Goal: Task Accomplishment & Management: Use online tool/utility

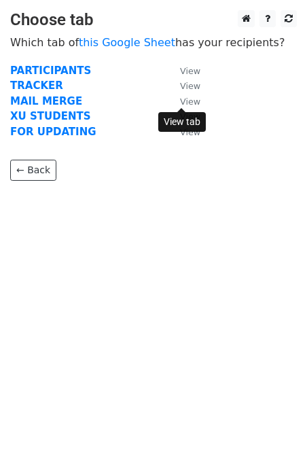
click at [196, 100] on small "View" at bounding box center [190, 102] width 20 height 10
click at [44, 97] on strong "MAIL MERGE" at bounding box center [46, 101] width 72 height 12
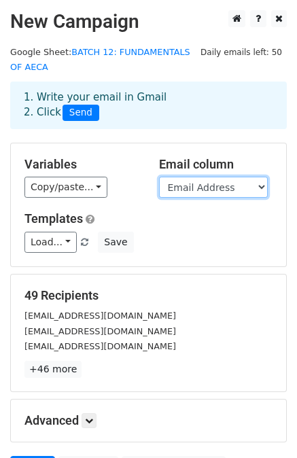
click at [191, 184] on select "FULL NAME Email Address AGREEMENT QUIZZES ASSESSMENT STATUS" at bounding box center [213, 187] width 109 height 21
click at [203, 185] on select "FULL NAME Email Address AGREEMENT QUIZZES ASSESSMENT STATUS" at bounding box center [213, 187] width 109 height 21
click at [116, 99] on div "1. Write your email in Gmail 2. Click Send" at bounding box center [149, 105] width 270 height 31
click at [44, 115] on div "1. Write your email in Gmail 2. Click Send" at bounding box center [149, 105] width 270 height 31
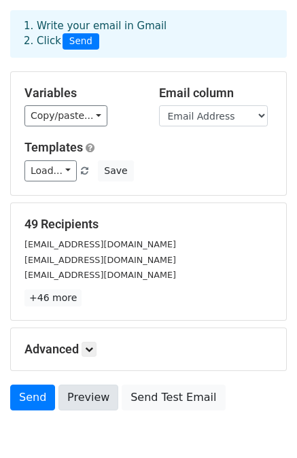
scroll to position [113, 0]
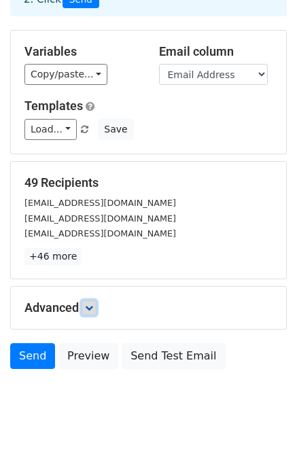
click at [90, 305] on icon at bounding box center [89, 308] width 8 height 8
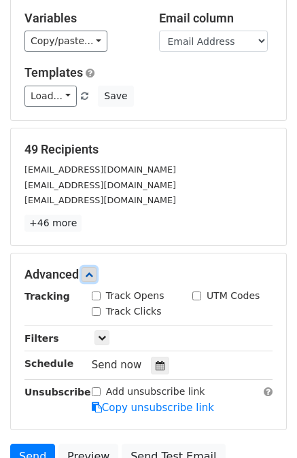
scroll to position [226, 0]
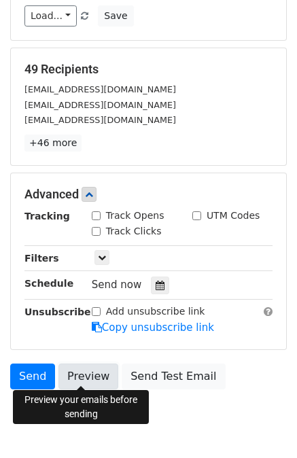
click at [72, 371] on link "Preview" at bounding box center [88, 377] width 60 height 26
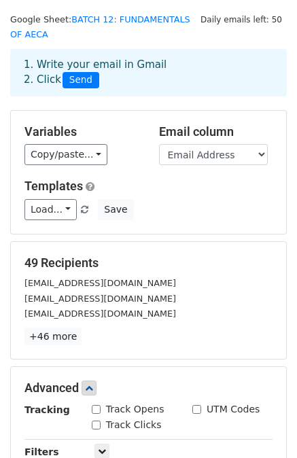
scroll to position [0, 0]
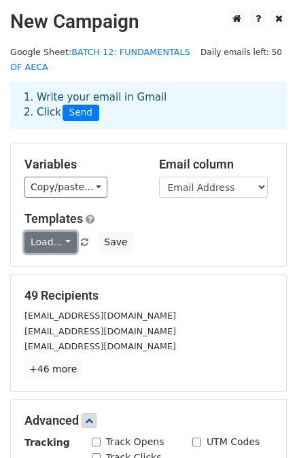
click at [61, 241] on link "Load..." at bounding box center [50, 242] width 52 height 21
click at [61, 240] on link "Load..." at bounding box center [50, 242] width 52 height 21
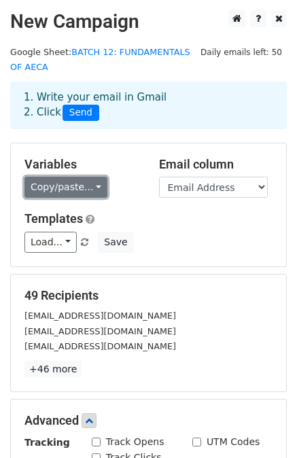
click at [94, 189] on link "Copy/paste..." at bounding box center [65, 187] width 83 height 21
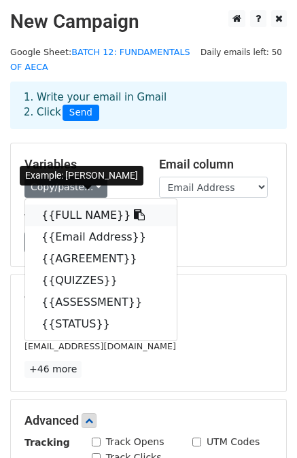
click at [134, 211] on icon at bounding box center [139, 214] width 11 height 11
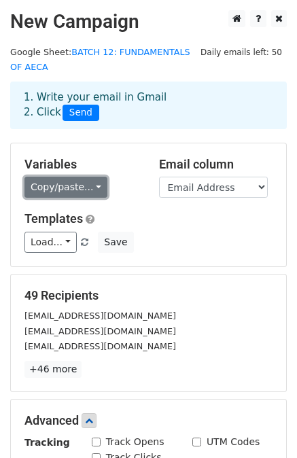
click at [81, 182] on link "Copy/paste..." at bounding box center [65, 187] width 83 height 21
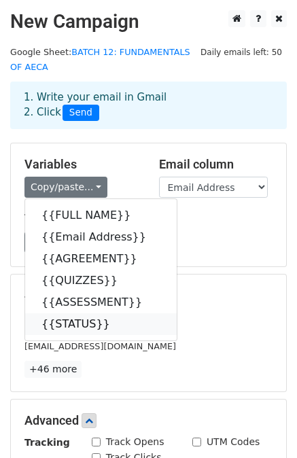
click at [86, 319] on link "{{STATUS}}" at bounding box center [101, 324] width 152 height 22
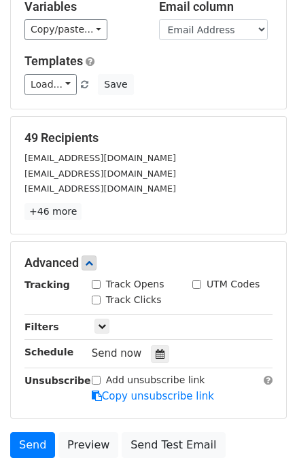
scroll to position [158, 0]
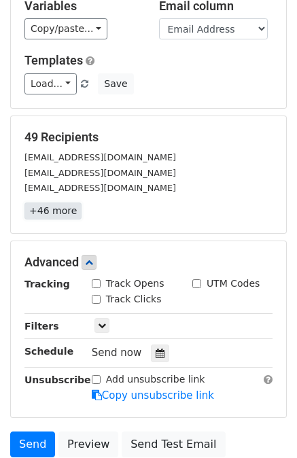
click at [48, 212] on link "+46 more" at bounding box center [52, 211] width 57 height 17
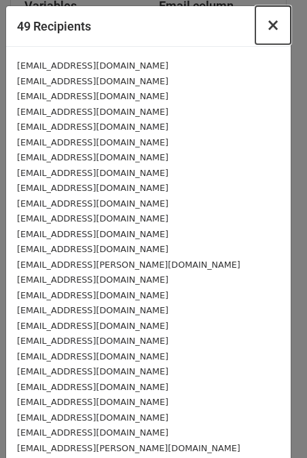
click at [257, 29] on button "×" at bounding box center [273, 25] width 35 height 38
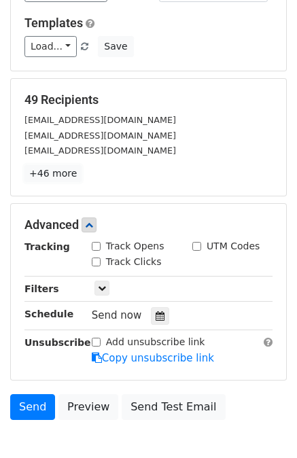
scroll to position [204, 0]
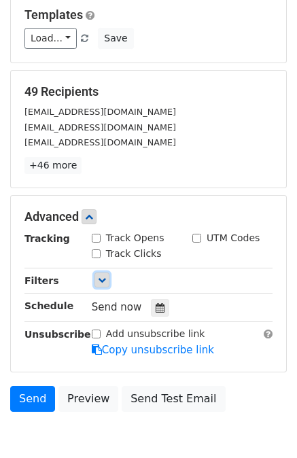
click at [99, 276] on icon at bounding box center [102, 280] width 8 height 8
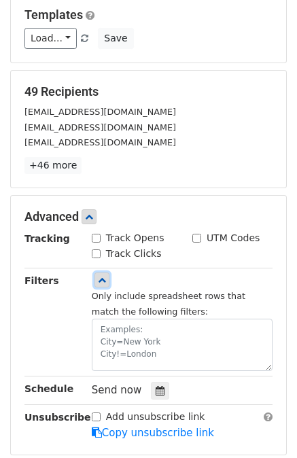
click at [99, 276] on icon at bounding box center [102, 280] width 8 height 8
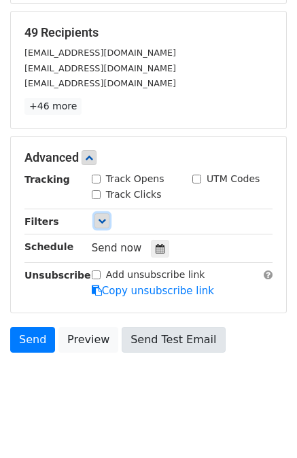
scroll to position [269, 0]
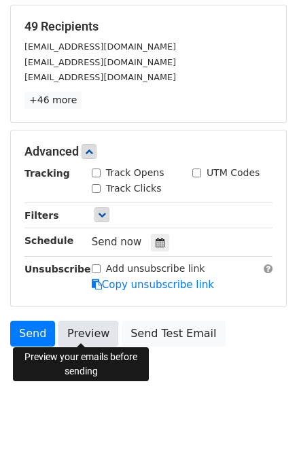
click at [73, 335] on link "Preview" at bounding box center [88, 334] width 60 height 26
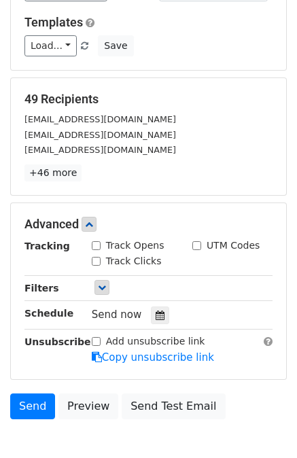
scroll to position [204, 0]
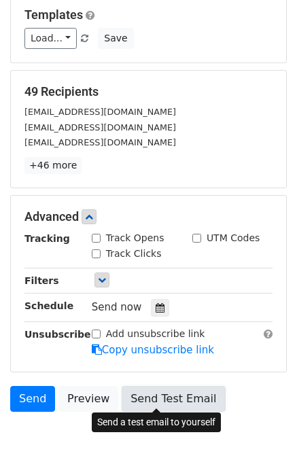
click at [145, 396] on link "Send Test Email" at bounding box center [173, 399] width 103 height 26
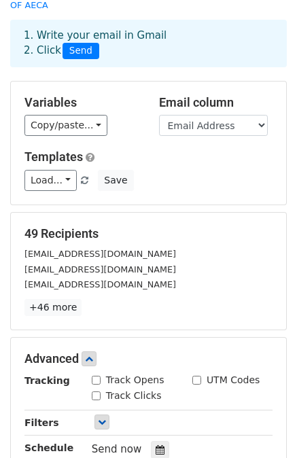
scroll to position [0, 0]
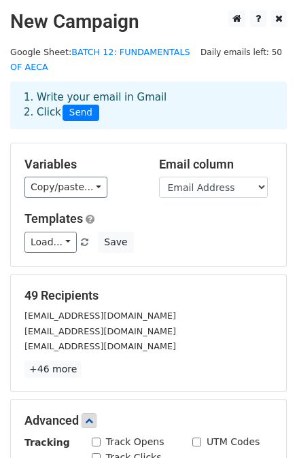
click at [80, 101] on div "1. Write your email in Gmail 2. Click Send" at bounding box center [149, 105] width 270 height 31
click at [241, 53] on span "Daily emails left: 50" at bounding box center [241, 52] width 91 height 15
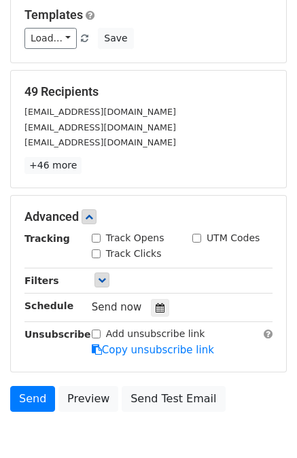
scroll to position [269, 0]
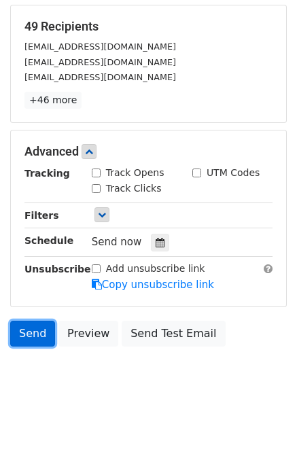
click at [34, 334] on link "Send" at bounding box center [32, 334] width 45 height 26
click at [19, 326] on link "Send" at bounding box center [32, 334] width 45 height 26
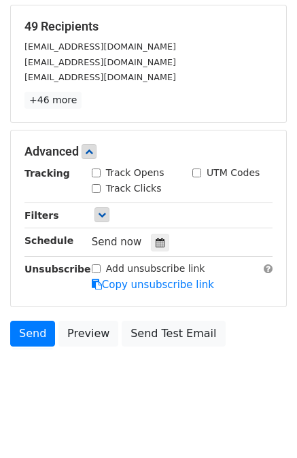
click at [94, 170] on input "Track Opens" at bounding box center [96, 173] width 9 height 9
click at [95, 172] on input "Track Opens" at bounding box center [96, 173] width 9 height 9
checkbox input "false"
click at [95, 213] on link at bounding box center [102, 214] width 15 height 15
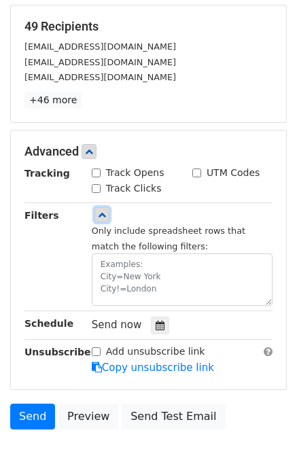
click at [95, 213] on link at bounding box center [102, 214] width 15 height 15
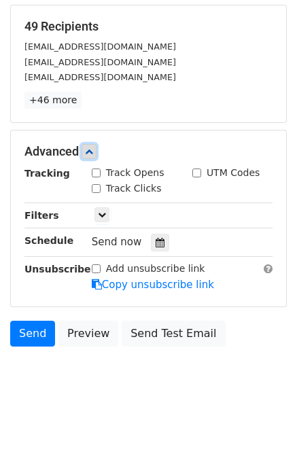
click at [90, 150] on icon at bounding box center [89, 152] width 8 height 8
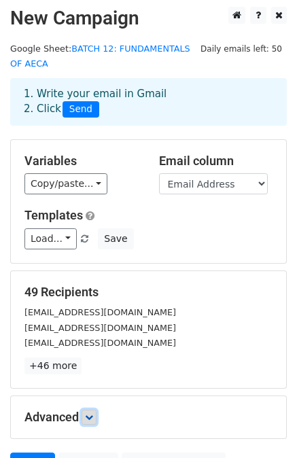
scroll to position [0, 0]
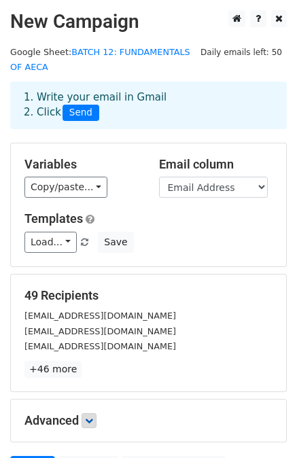
click at [87, 109] on span "Send" at bounding box center [81, 113] width 37 height 16
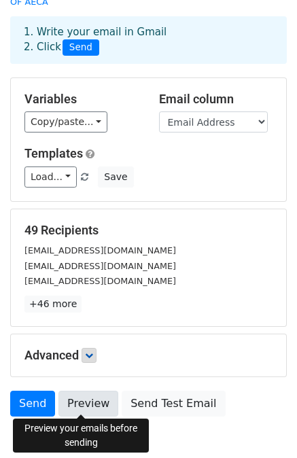
scroll to position [68, 0]
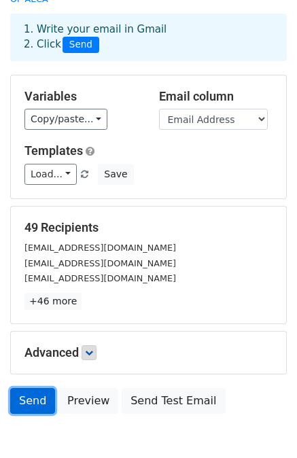
click at [41, 400] on link "Send" at bounding box center [32, 401] width 45 height 26
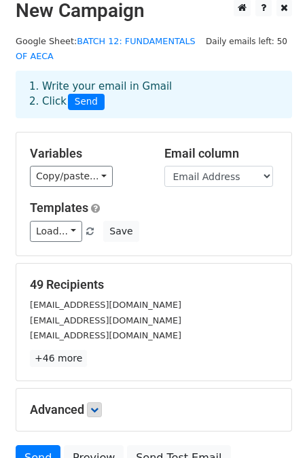
scroll to position [22, 0]
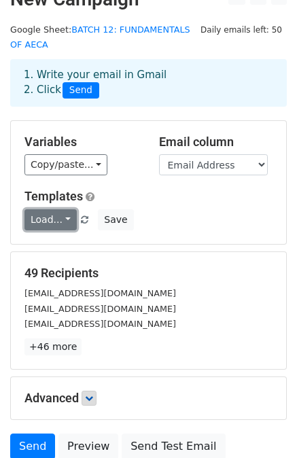
click at [52, 218] on link "Load..." at bounding box center [50, 219] width 52 height 21
click at [55, 267] on h5 "49 Recipients" at bounding box center [148, 273] width 248 height 15
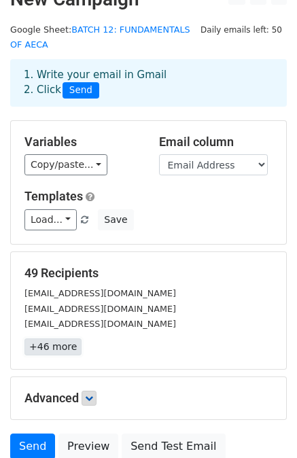
click at [38, 345] on link "+46 more" at bounding box center [52, 347] width 57 height 17
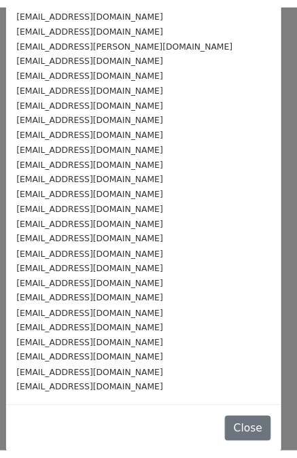
scroll to position [413, 0]
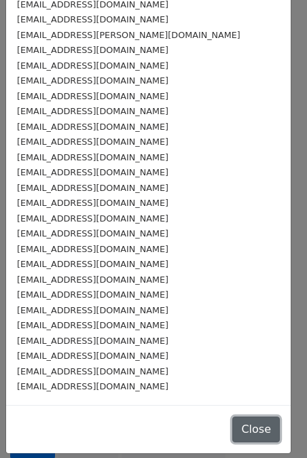
click at [237, 426] on button "Close" at bounding box center [257, 430] width 48 height 26
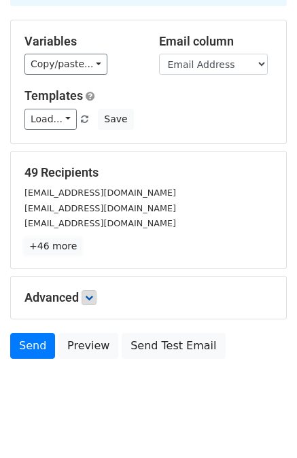
scroll to position [137, 0]
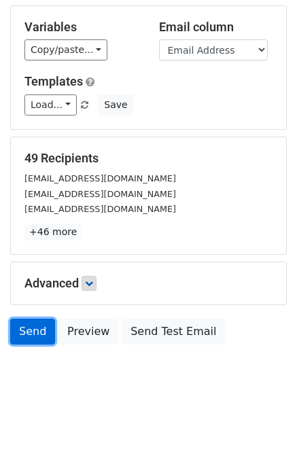
click at [27, 331] on link "Send" at bounding box center [32, 332] width 45 height 26
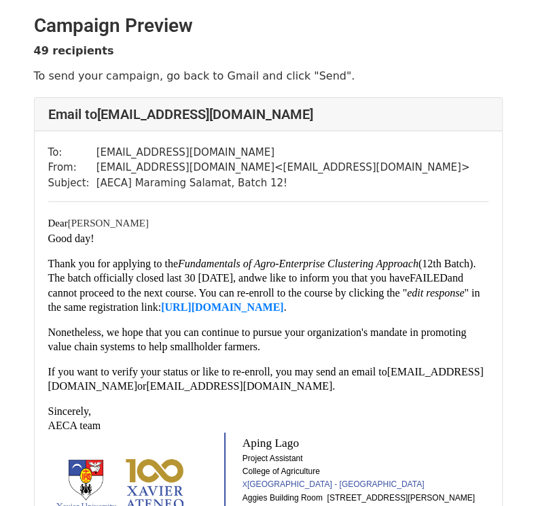
click at [325, 242] on p "Good day!" at bounding box center [268, 238] width 441 height 14
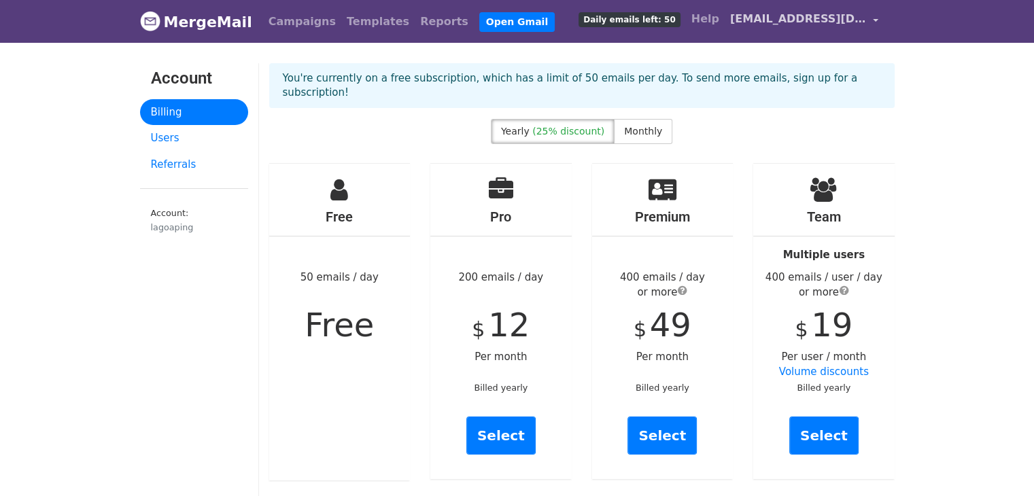
click at [838, 15] on span "[EMAIL_ADDRESS][DOMAIN_NAME]" at bounding box center [798, 19] width 136 height 16
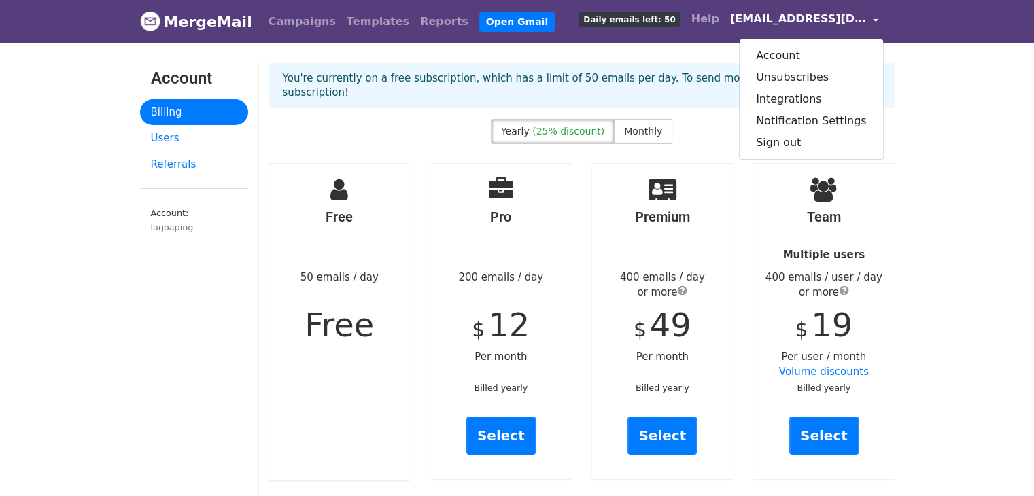
click at [838, 15] on span "[EMAIL_ADDRESS][DOMAIN_NAME]" at bounding box center [798, 19] width 136 height 16
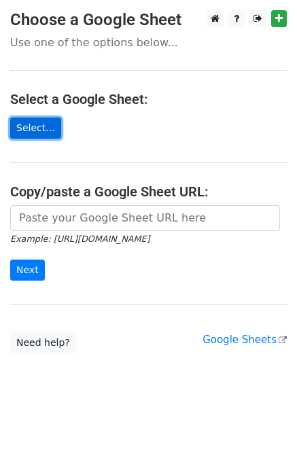
click at [37, 127] on link "Select..." at bounding box center [35, 128] width 51 height 21
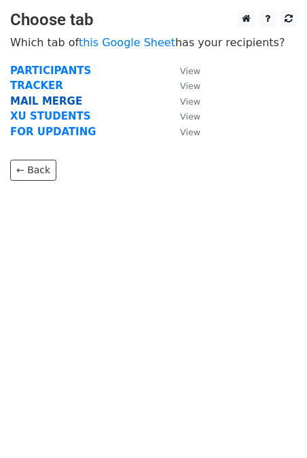
click at [57, 101] on strong "MAIL MERGE" at bounding box center [46, 101] width 72 height 12
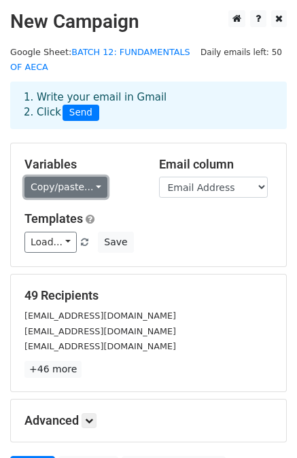
click at [59, 189] on link "Copy/paste..." at bounding box center [65, 187] width 83 height 21
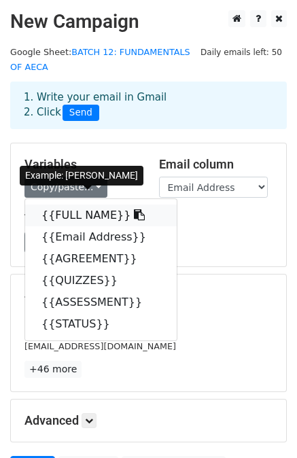
click at [134, 214] on icon at bounding box center [139, 214] width 11 height 11
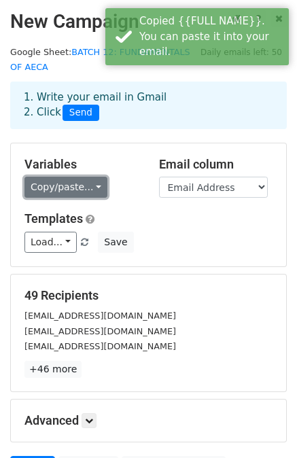
click at [64, 188] on link "Copy/paste..." at bounding box center [65, 187] width 83 height 21
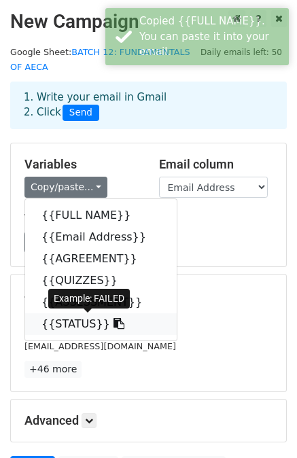
click at [73, 320] on link "{{STATUS}}" at bounding box center [101, 324] width 152 height 22
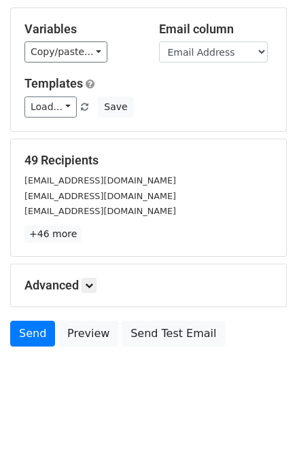
scroll to position [137, 0]
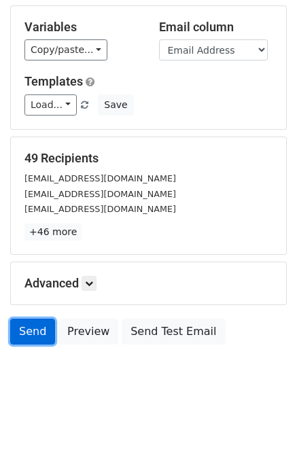
click at [37, 331] on link "Send" at bounding box center [32, 332] width 45 height 26
click at [44, 322] on link "Send" at bounding box center [32, 332] width 45 height 26
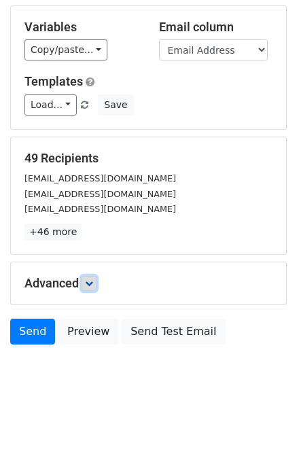
click at [92, 283] on icon at bounding box center [89, 283] width 8 height 8
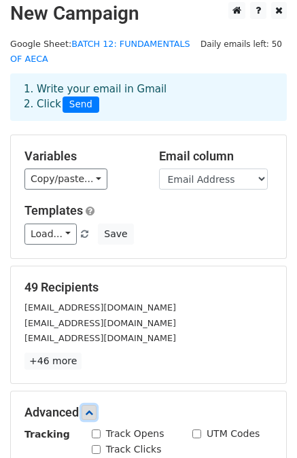
scroll to position [0, 0]
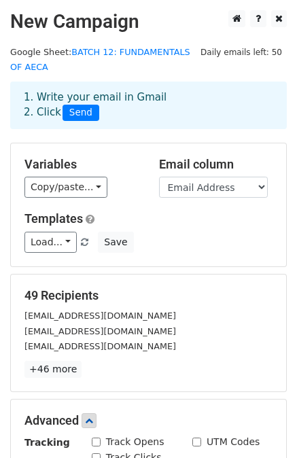
click at [68, 110] on span "Send" at bounding box center [81, 113] width 37 height 16
click at [39, 250] on link "Load..." at bounding box center [50, 242] width 52 height 21
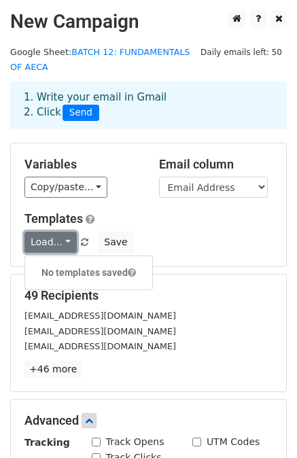
click at [41, 250] on link "Load..." at bounding box center [50, 242] width 52 height 21
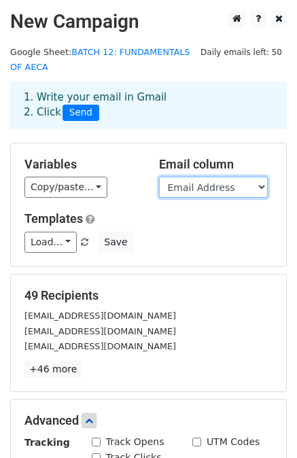
click at [215, 194] on select "FULL NAME Email Address AGREEMENT QUIZZES ASSESSMENT STATUS" at bounding box center [213, 187] width 109 height 21
click at [159, 177] on select "FULL NAME Email Address AGREEMENT QUIZZES ASSESSMENT STATUS" at bounding box center [213, 187] width 109 height 21
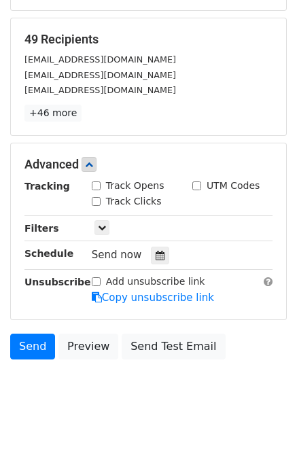
scroll to position [269, 0]
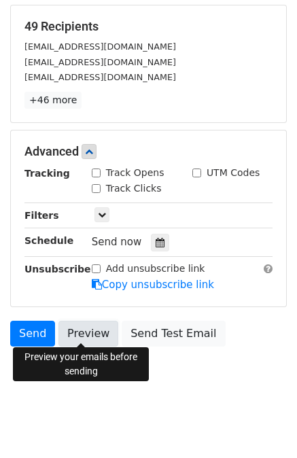
click at [87, 334] on link "Preview" at bounding box center [88, 334] width 60 height 26
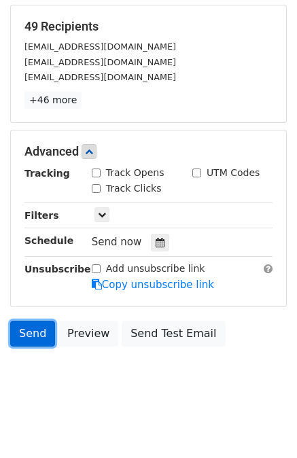
click at [39, 334] on link "Send" at bounding box center [32, 334] width 45 height 26
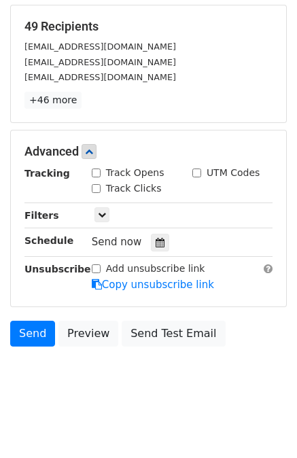
drag, startPoint x: 37, startPoint y: 333, endPoint x: 65, endPoint y: 392, distance: 65.1
click at [65, 392] on body "New Campaign Daily emails left: 50 Google Sheet: BATCH 12: FUNDAMENTALS OF AECA…" at bounding box center [148, 74] width 297 height 667
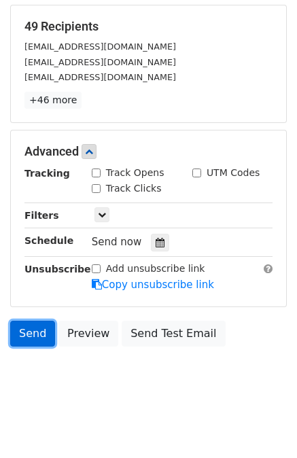
click at [38, 338] on link "Send" at bounding box center [32, 334] width 45 height 26
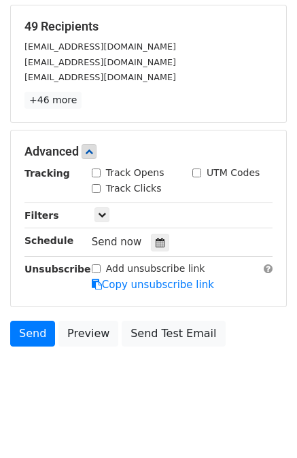
click at [92, 416] on html "New Campaign Daily emails left: 50 Google Sheet: BATCH 12: FUNDAMENTALS OF AECA…" at bounding box center [148, 97] width 297 height 732
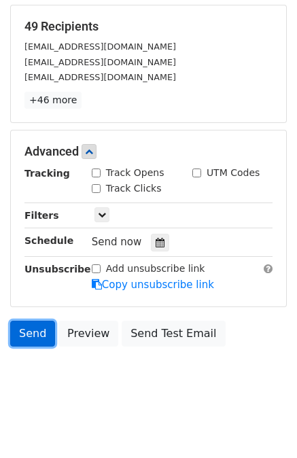
click at [41, 336] on link "Send" at bounding box center [32, 334] width 45 height 26
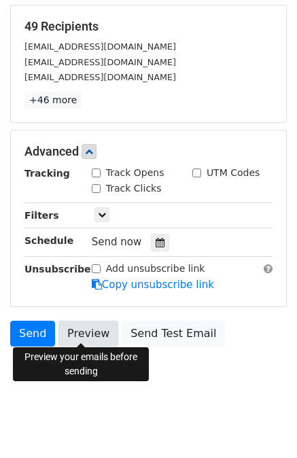
click at [106, 337] on link "Preview" at bounding box center [88, 334] width 60 height 26
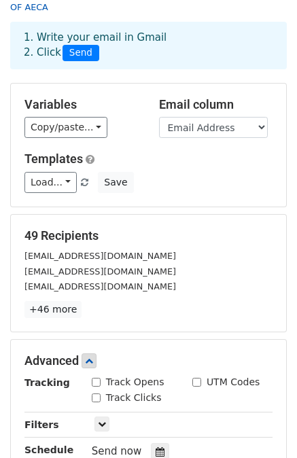
scroll to position [0, 0]
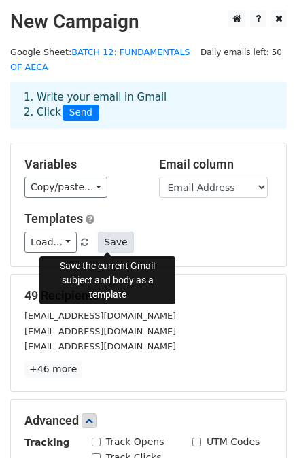
click at [105, 239] on button "Save" at bounding box center [115, 242] width 35 height 21
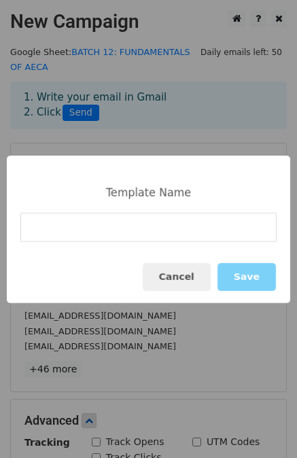
type input "t"
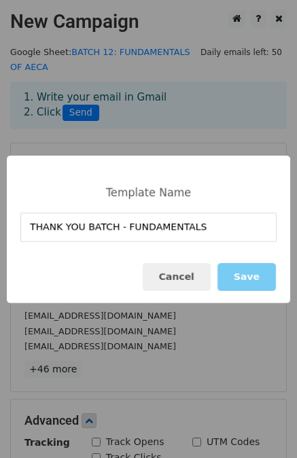
type input "THANK YOU BATCH - FUNDAMENTALS"
click at [244, 281] on button "Save" at bounding box center [247, 277] width 58 height 28
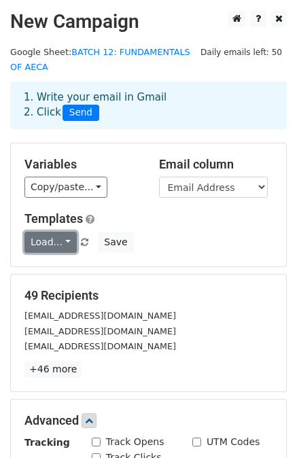
click at [42, 237] on link "Load..." at bounding box center [50, 242] width 52 height 21
click at [43, 237] on link "Load..." at bounding box center [50, 242] width 52 height 21
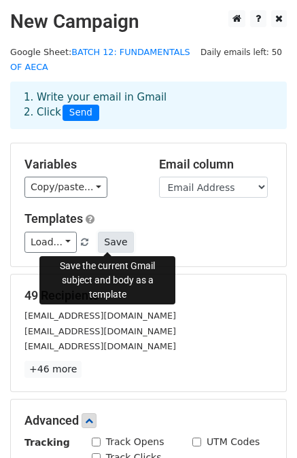
click at [100, 240] on button "Save" at bounding box center [115, 242] width 35 height 21
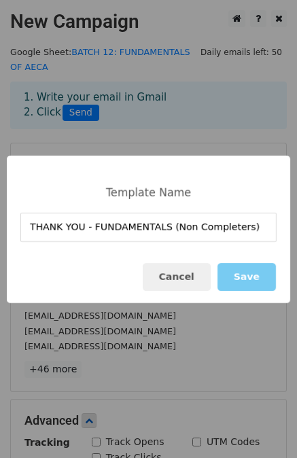
type input "THANK YOU - FUNDAMENTALS (Non Completers)"
click at [252, 283] on button "Save" at bounding box center [247, 277] width 58 height 28
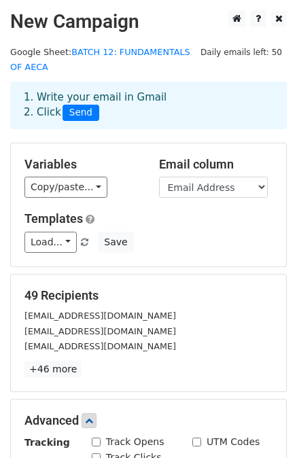
click at [81, 241] on span at bounding box center [84, 243] width 7 height 9
click at [68, 241] on link "Load..." at bounding box center [50, 242] width 52 height 21
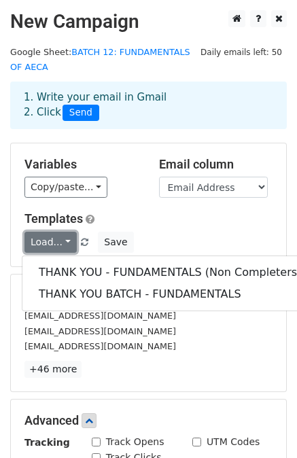
click at [68, 241] on link "Load..." at bounding box center [50, 242] width 52 height 21
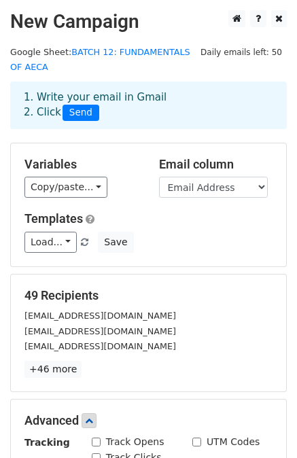
click at [81, 242] on span at bounding box center [84, 243] width 7 height 9
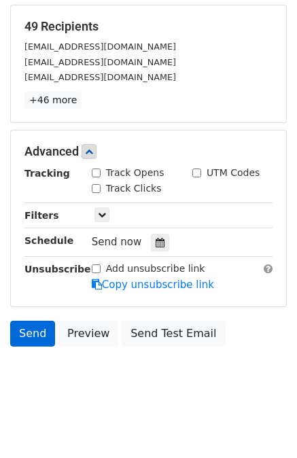
scroll to position [269, 0]
click at [24, 336] on link "Send" at bounding box center [32, 334] width 45 height 26
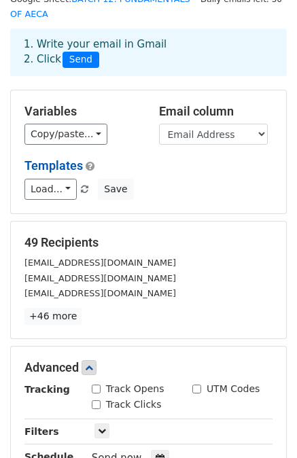
scroll to position [43, 0]
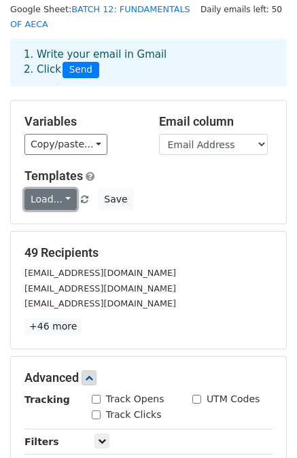
click at [54, 196] on link "Load..." at bounding box center [50, 199] width 52 height 21
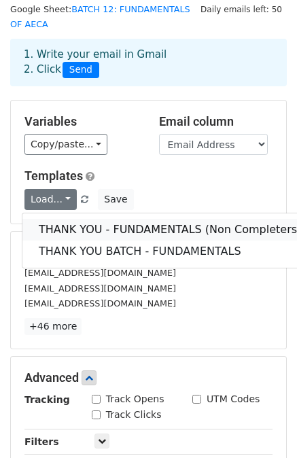
click at [137, 229] on link "THANK YOU - FUNDAMENTALS (Non Completers)" at bounding box center [169, 230] width 295 height 22
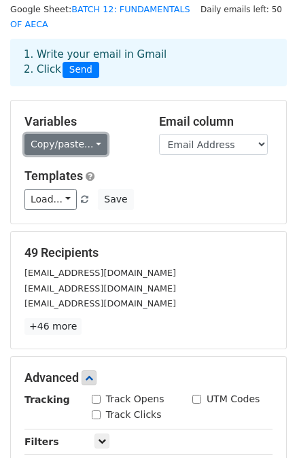
click at [79, 144] on link "Copy/paste..." at bounding box center [65, 144] width 83 height 21
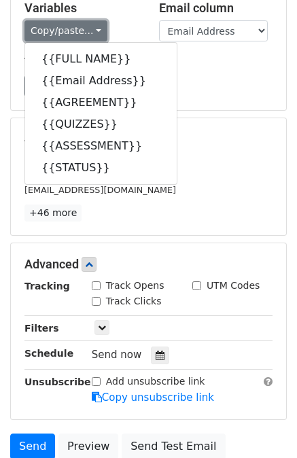
scroll to position [179, 0]
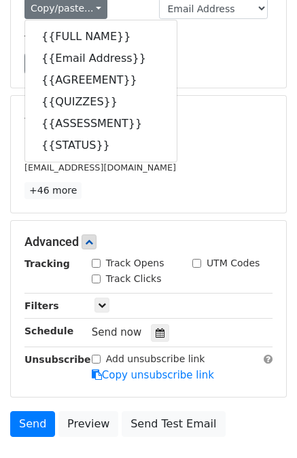
click at [95, 262] on input "Track Opens" at bounding box center [96, 263] width 9 height 9
checkbox input "true"
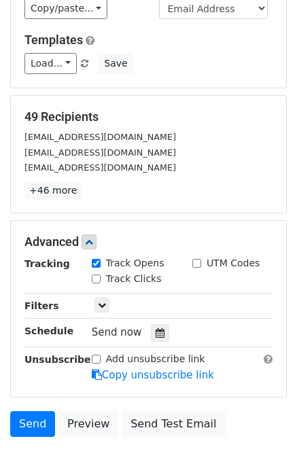
click at [98, 278] on input "Track Clicks" at bounding box center [96, 279] width 9 height 9
checkbox input "true"
click at [101, 303] on icon at bounding box center [102, 305] width 8 height 8
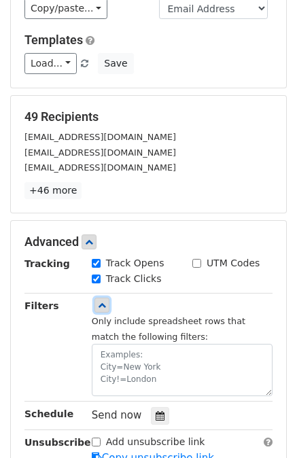
click at [101, 303] on icon at bounding box center [102, 305] width 8 height 8
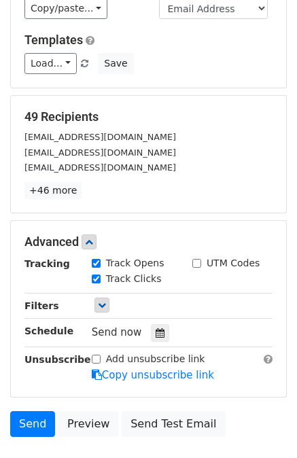
click at [127, 333] on span "Send now" at bounding box center [117, 332] width 50 height 12
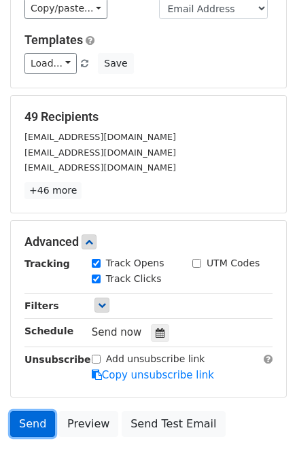
click at [26, 417] on link "Send" at bounding box center [32, 424] width 45 height 26
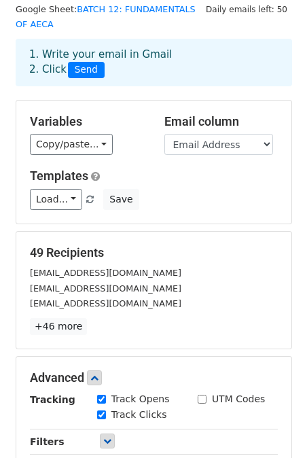
scroll to position [0, 0]
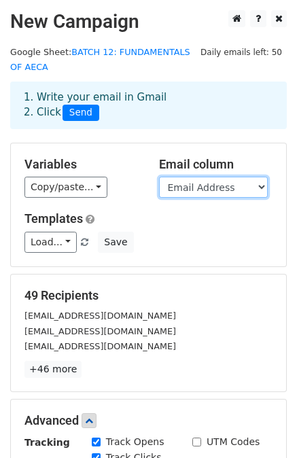
click at [256, 186] on select "FULL NAME Email Address AGREEMENT QUIZZES ASSESSMENT STATUS" at bounding box center [213, 187] width 109 height 21
click at [258, 187] on select "FULL NAME Email Address AGREEMENT QUIZZES ASSESSMENT STATUS" at bounding box center [213, 187] width 109 height 21
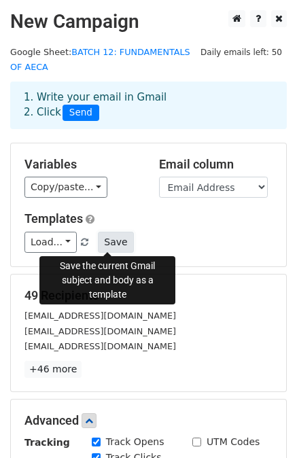
click at [116, 236] on button "Save" at bounding box center [115, 242] width 35 height 21
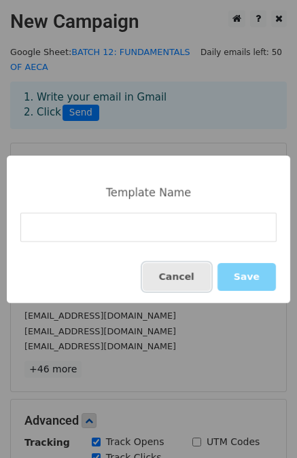
click at [179, 267] on button "Cancel" at bounding box center [177, 277] width 68 height 28
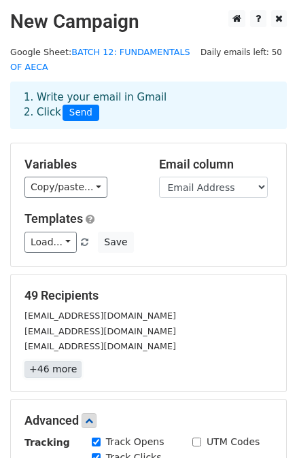
click at [60, 367] on link "+46 more" at bounding box center [52, 369] width 57 height 17
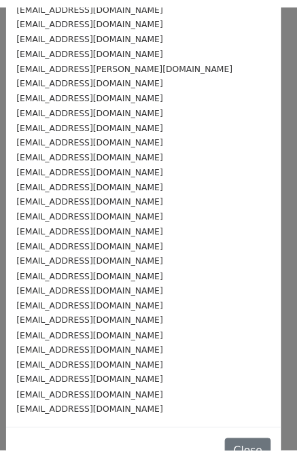
scroll to position [413, 0]
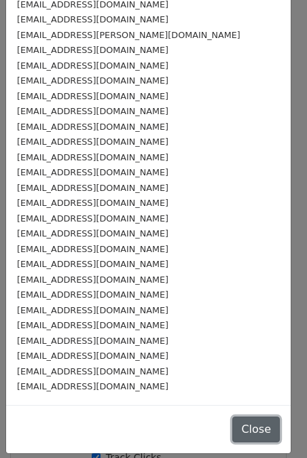
click at [234, 433] on button "Close" at bounding box center [257, 430] width 48 height 26
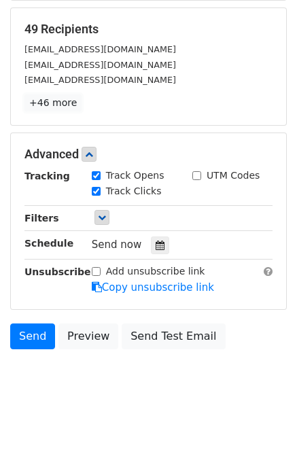
scroll to position [269, 0]
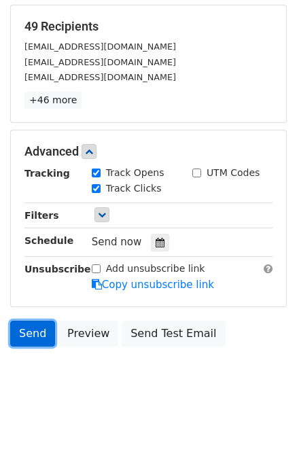
click at [35, 330] on link "Send" at bounding box center [32, 334] width 45 height 26
